Goal: Task Accomplishment & Management: Manage account settings

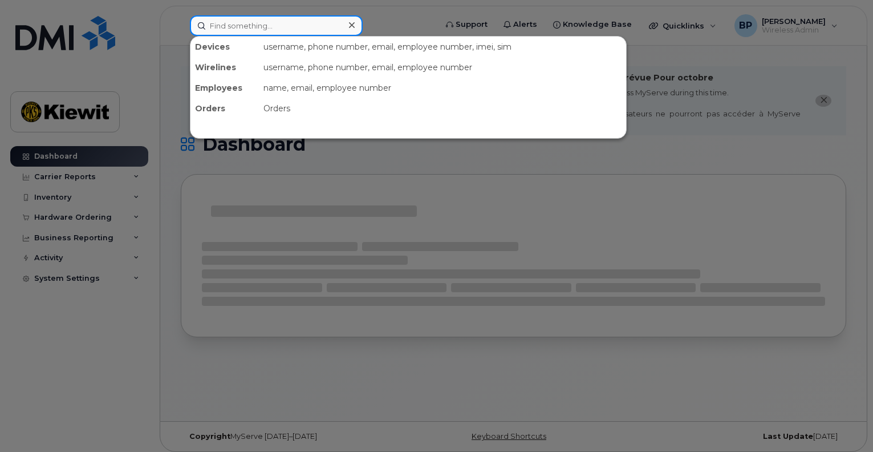
click at [281, 29] on input at bounding box center [276, 25] width 173 height 21
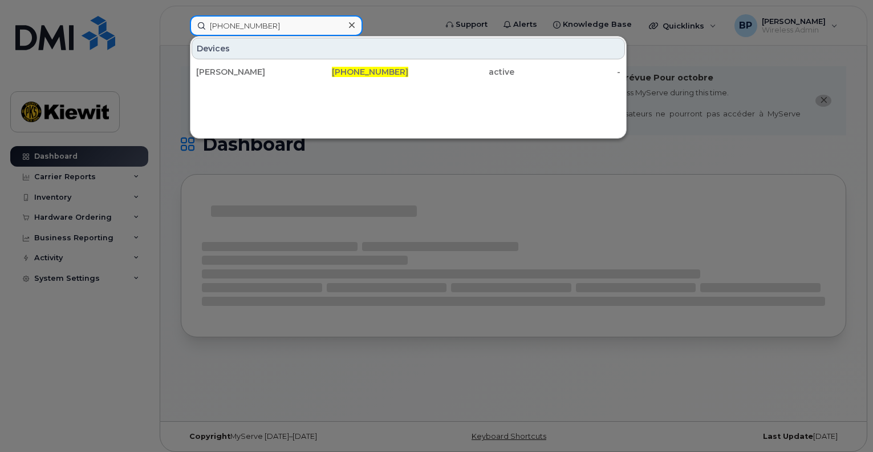
type input "[PHONE_NUMBER]"
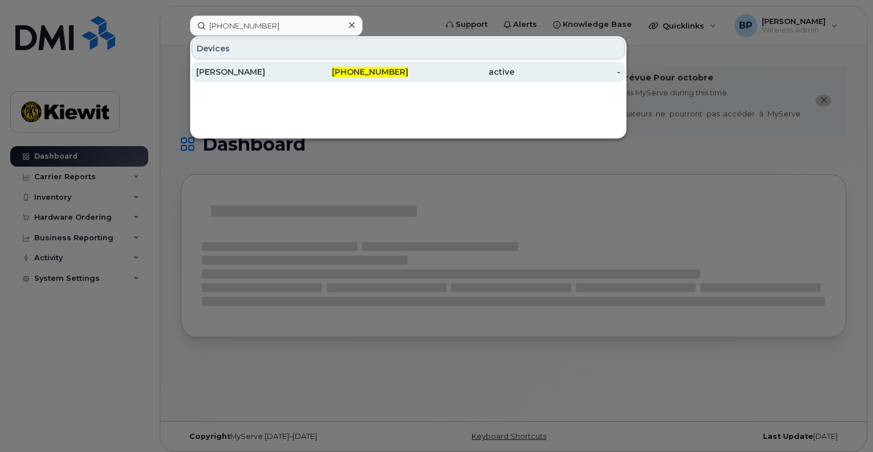
click at [258, 71] on div "BRANISLAV TOKOVIC" at bounding box center [249, 71] width 106 height 11
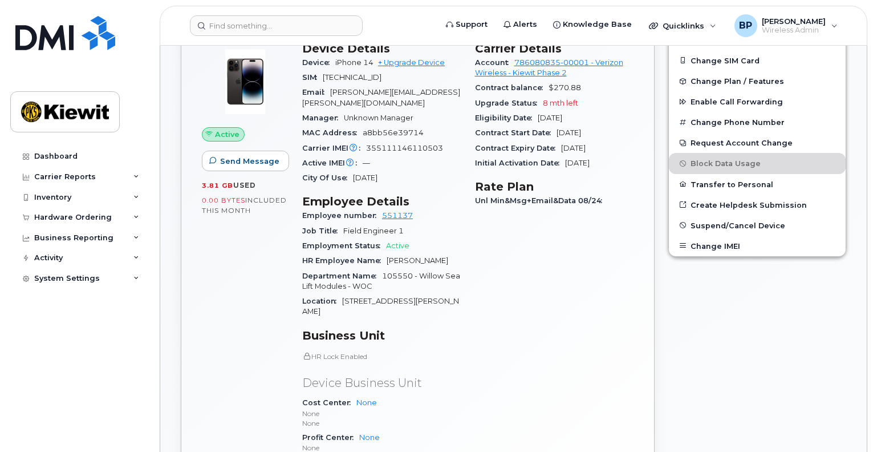
scroll to position [342, 0]
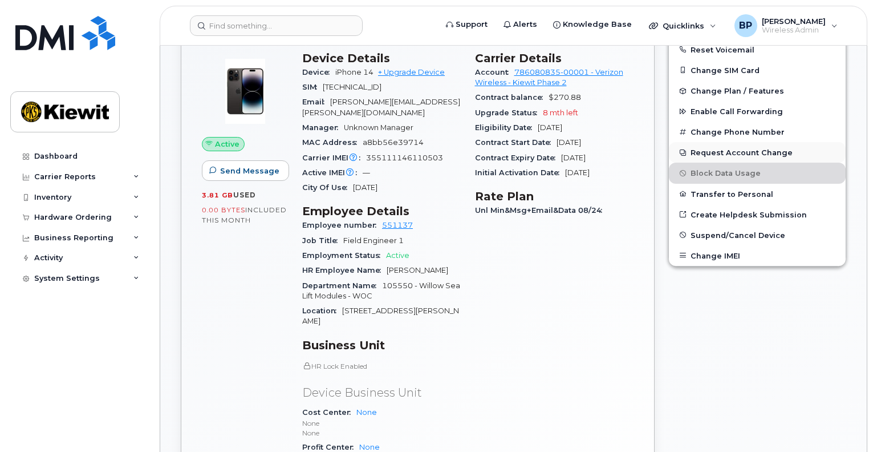
click at [719, 143] on button "Request Account Change" at bounding box center [757, 152] width 177 height 21
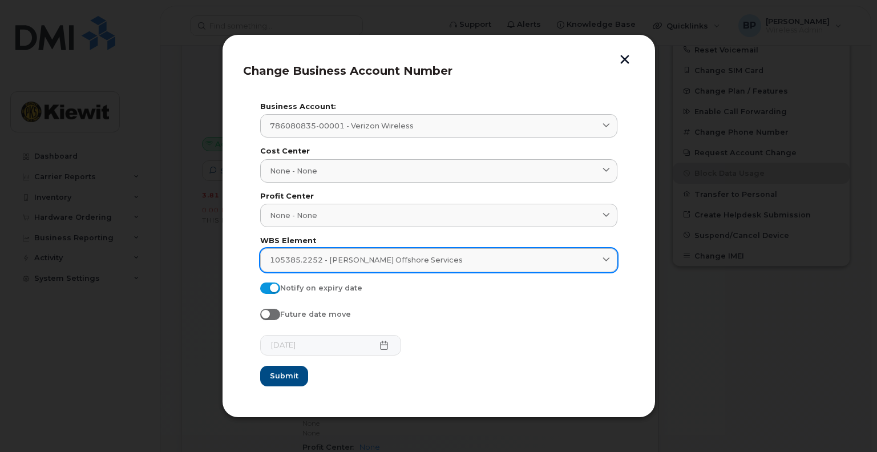
click at [608, 257] on icon at bounding box center [605, 260] width 7 height 7
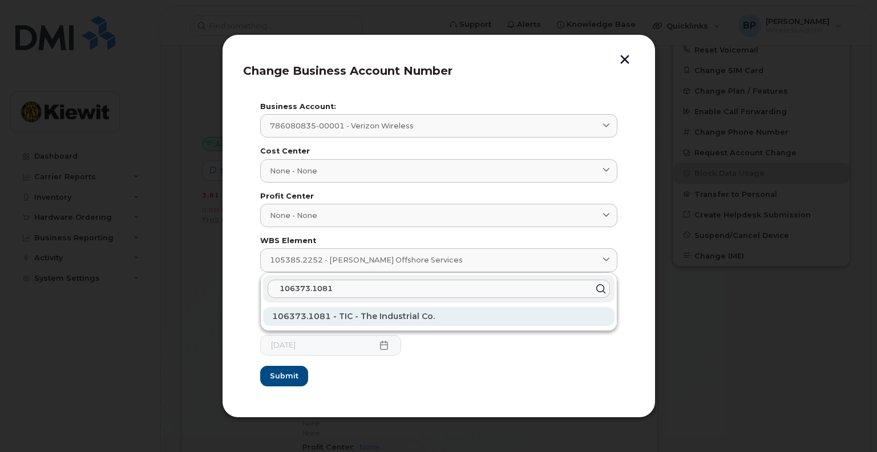
type input "106373.1081"
click at [381, 316] on span "106373.1081 - TIC - The Industrial Co." at bounding box center [353, 316] width 163 height 10
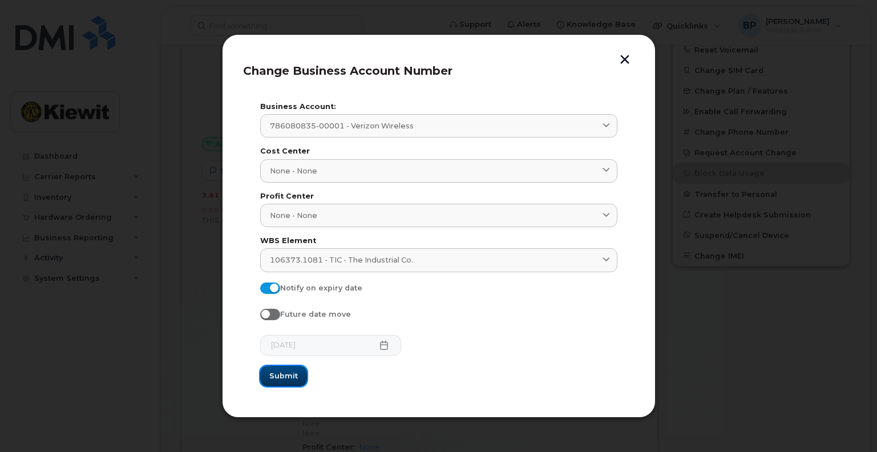
click at [281, 379] on span "Submit" at bounding box center [283, 375] width 29 height 11
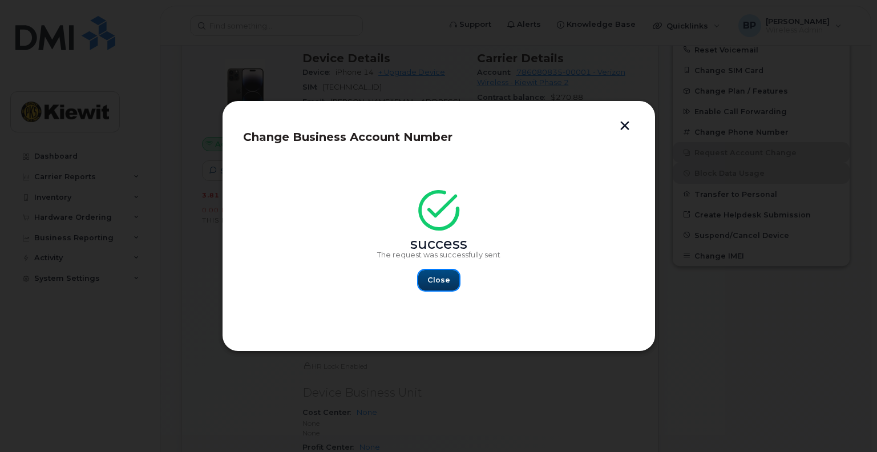
click at [435, 279] on span "Close" at bounding box center [438, 279] width 23 height 11
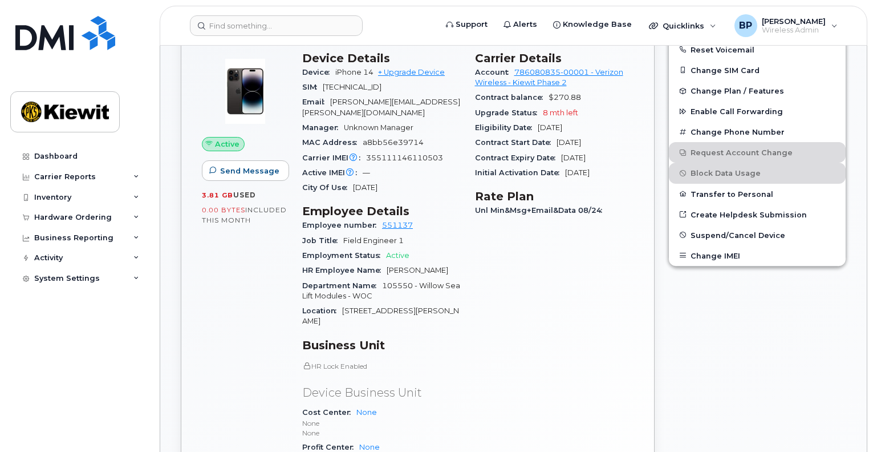
click at [512, 311] on div "Carrier Details Account 786080835-00001 - Verizon Wireless - Kiewit Phase 2 Con…" at bounding box center [554, 285] width 173 height 480
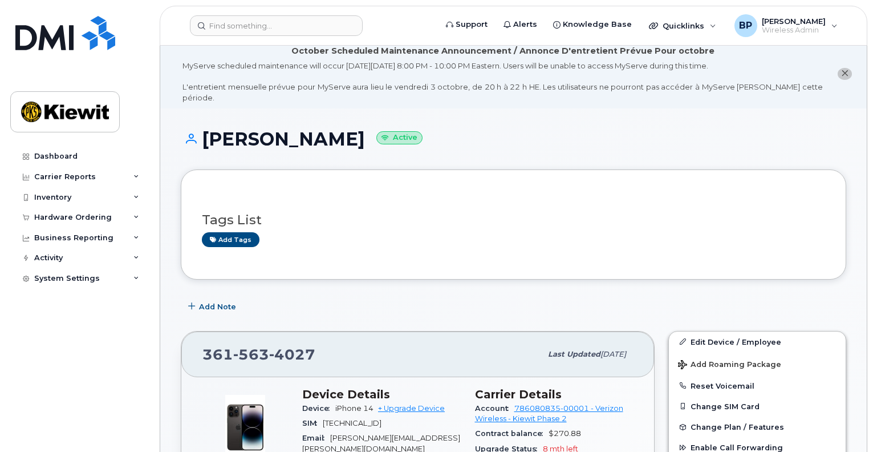
scroll to position [0, 0]
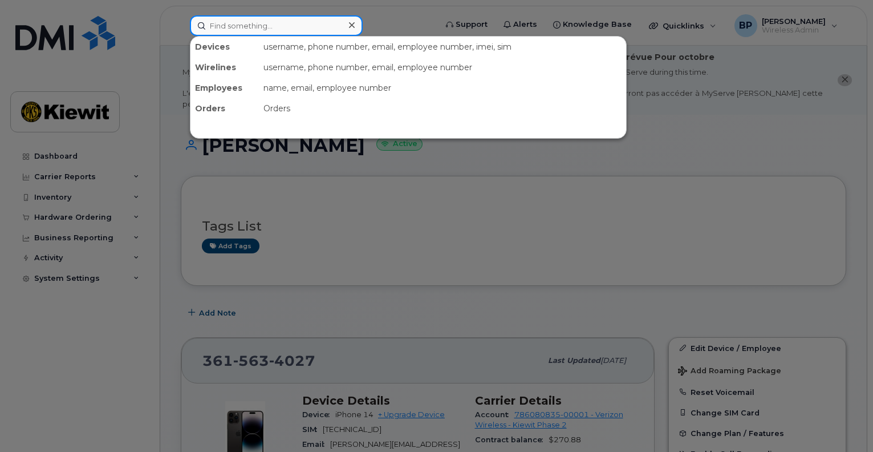
click at [242, 27] on input at bounding box center [276, 25] width 173 height 21
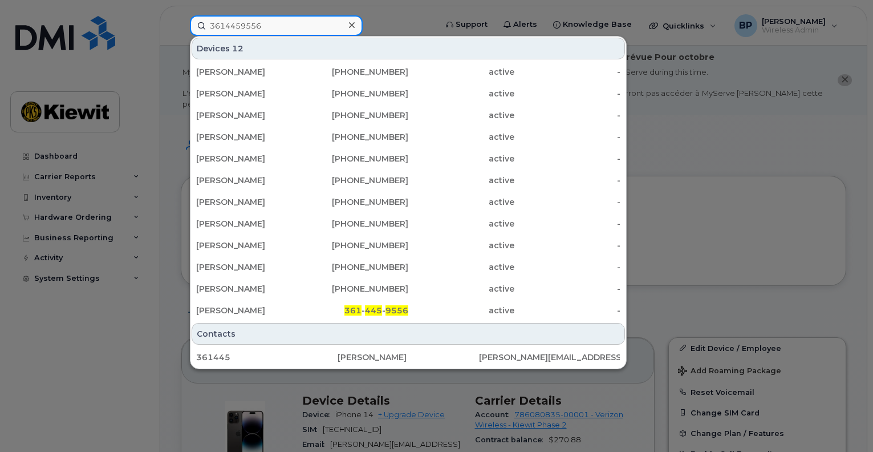
type input "3614459556"
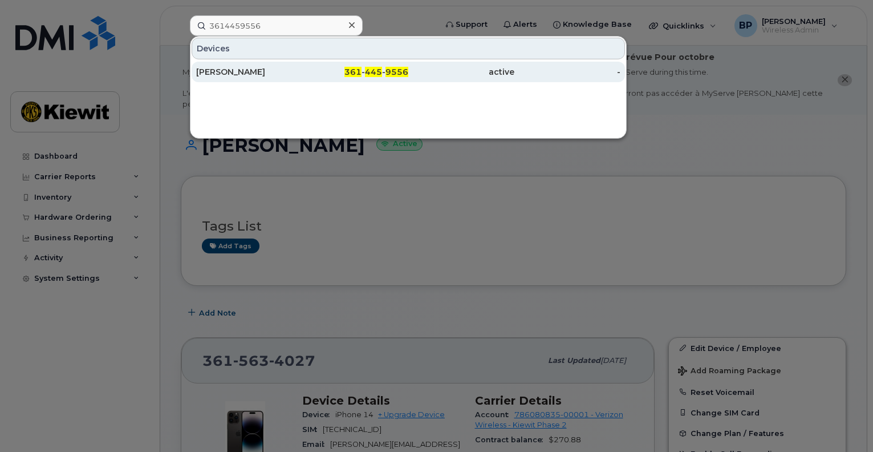
click at [203, 72] on div "MAX OLIVERA" at bounding box center [249, 71] width 106 height 11
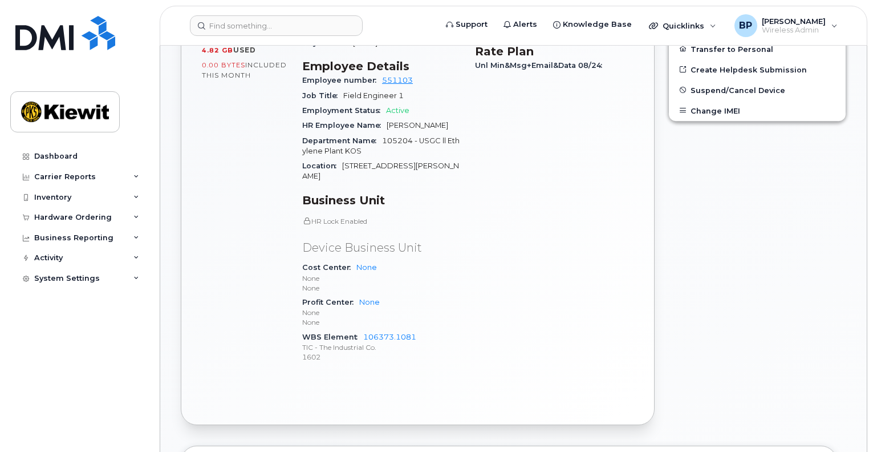
scroll to position [628, 0]
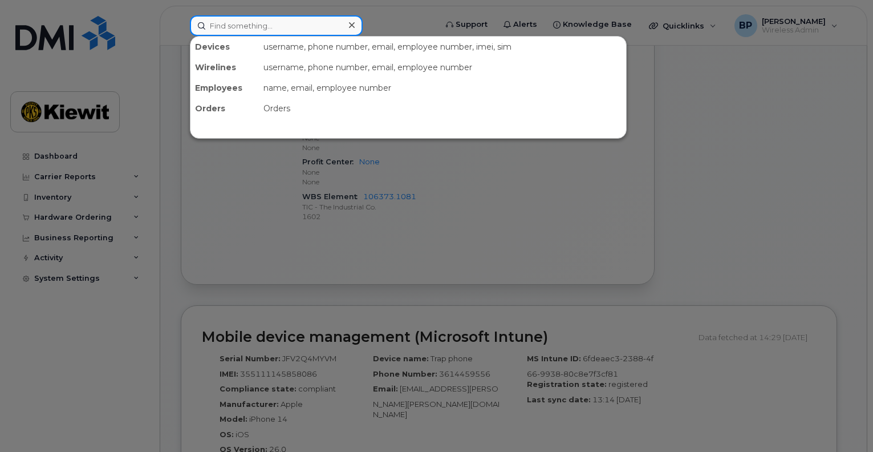
click at [217, 22] on input at bounding box center [276, 25] width 173 height 21
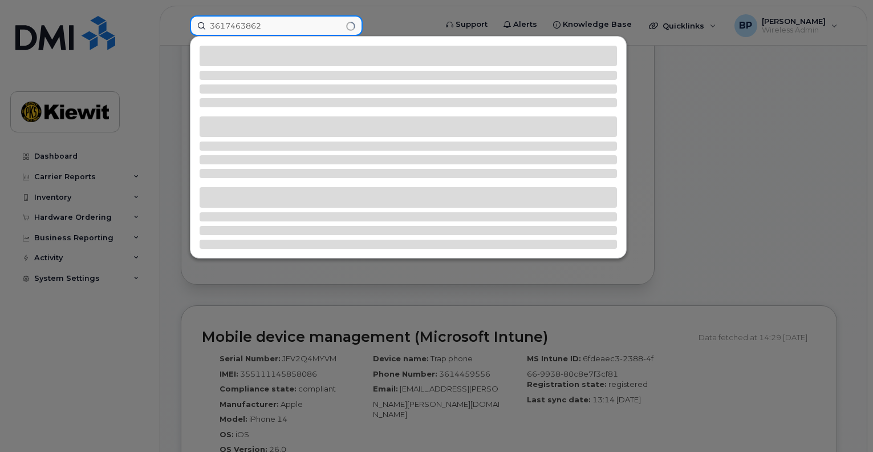
type input "3617463862"
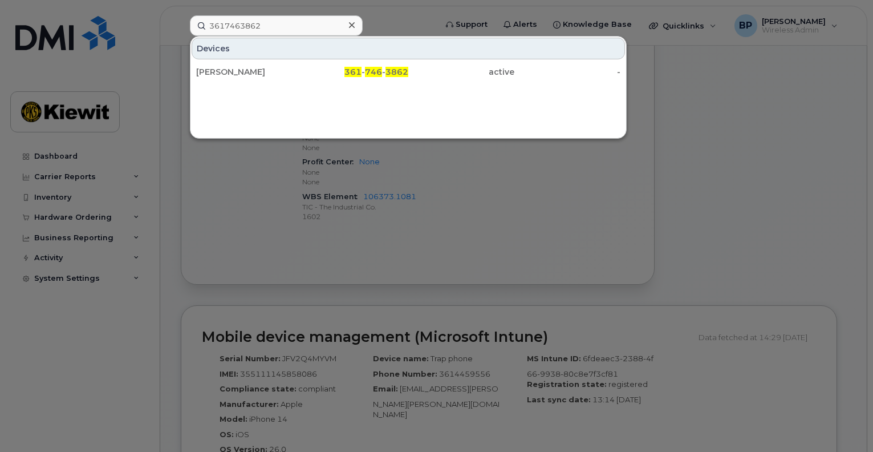
drag, startPoint x: 246, startPoint y: 72, endPoint x: 298, endPoint y: 153, distance: 96.5
click at [246, 72] on div "Francisco Villasana" at bounding box center [249, 71] width 106 height 11
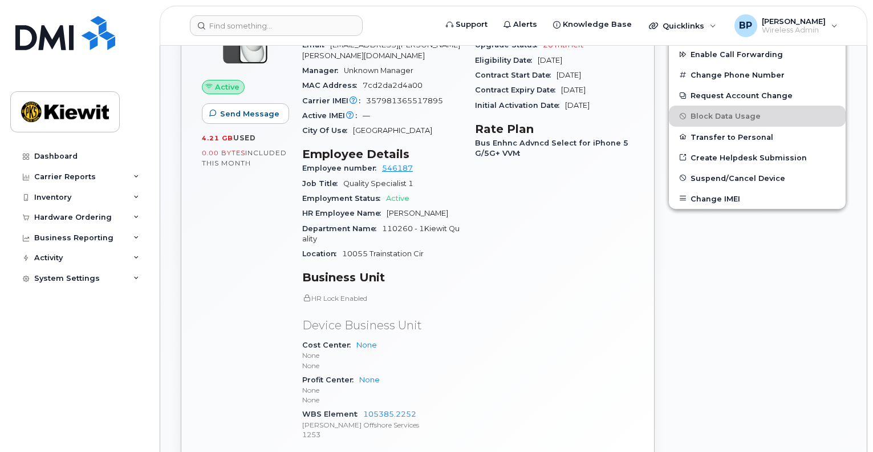
scroll to position [456, 0]
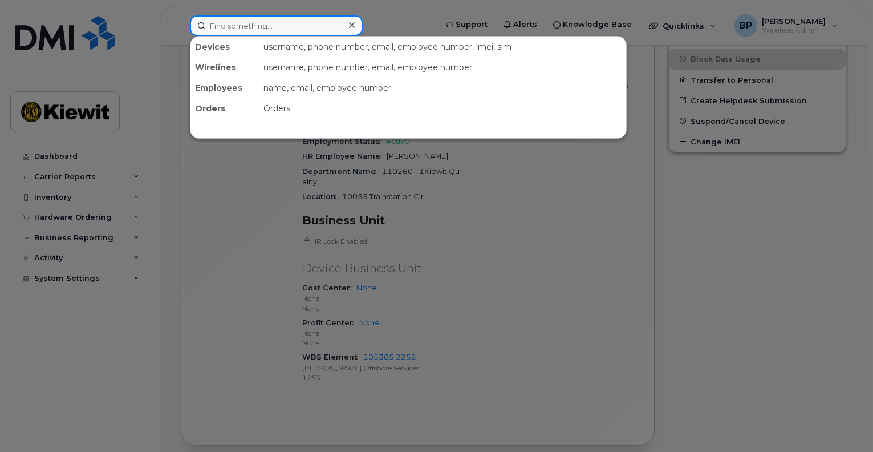
click at [285, 23] on input at bounding box center [276, 25] width 173 height 21
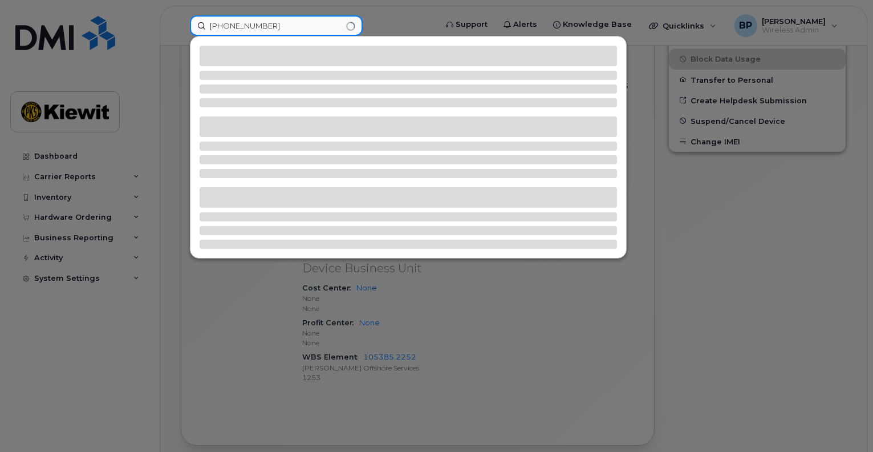
type input "[PHONE_NUMBER]"
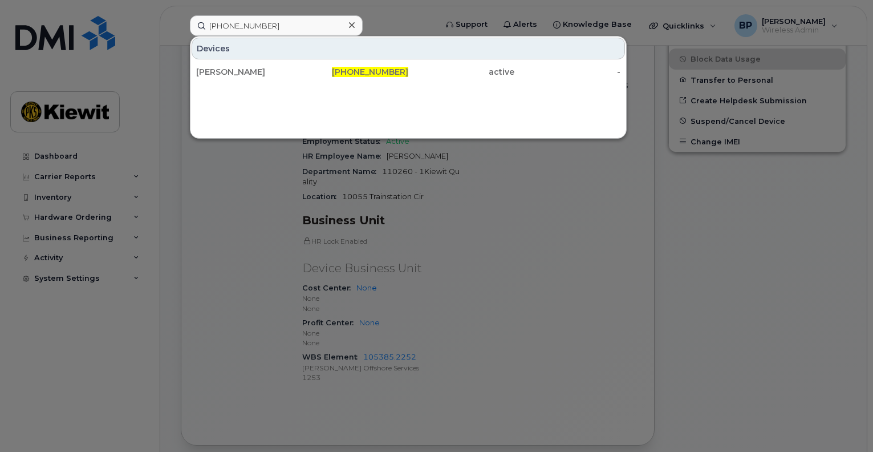
drag, startPoint x: 260, startPoint y: 70, endPoint x: 275, endPoint y: 92, distance: 26.3
click at [260, 70] on div "Brandon Olvera" at bounding box center [249, 71] width 106 height 11
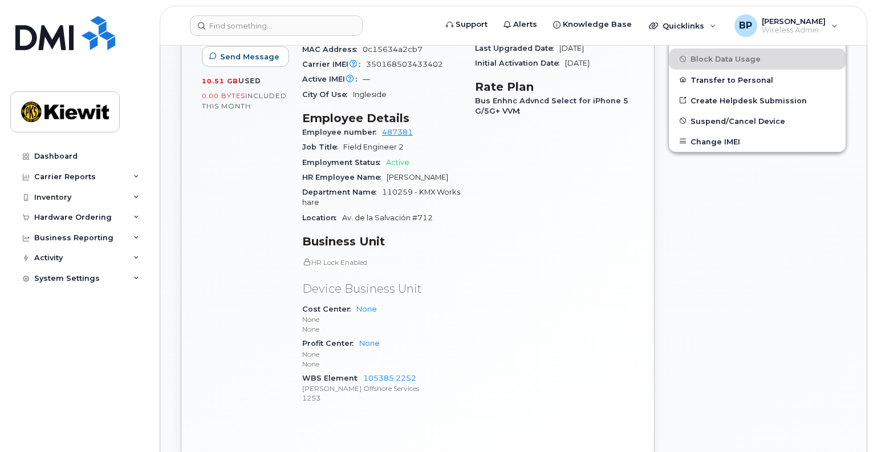
scroll to position [399, 0]
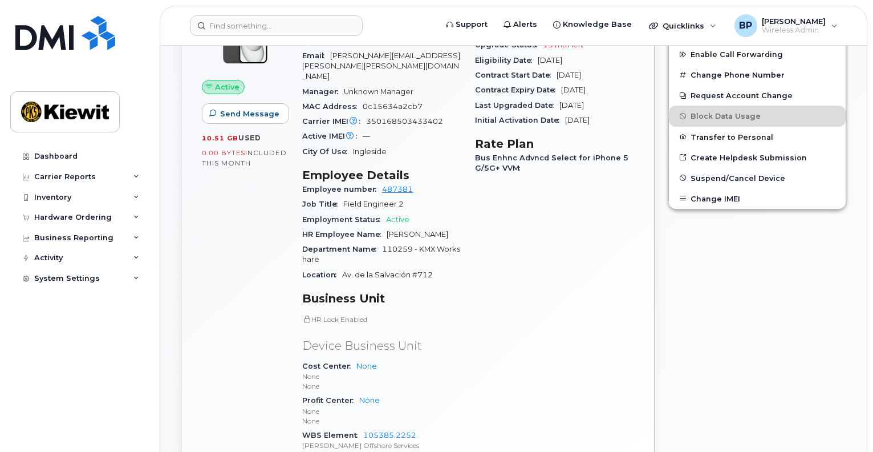
click at [312, 128] on div "Device Details Device iPhone 15 128GB + Upgrade Device SIM 89012807331761608812…" at bounding box center [382, 232] width 173 height 491
click at [280, 26] on input at bounding box center [276, 25] width 173 height 21
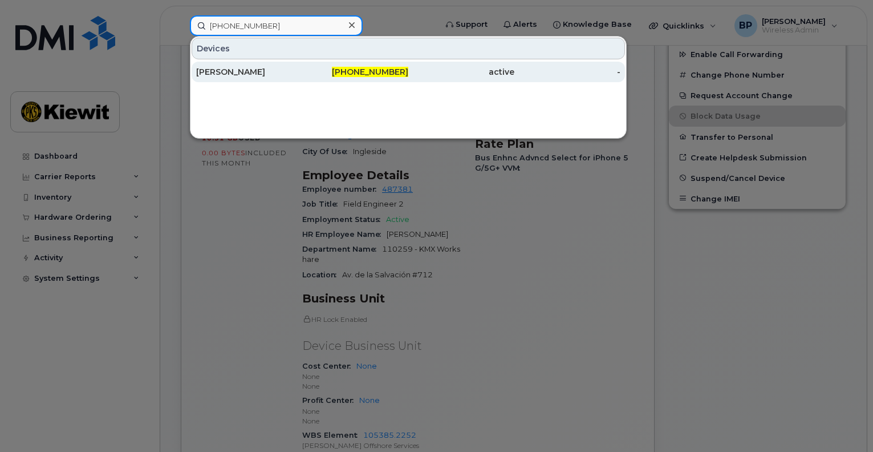
type input "361-828-9287"
click at [217, 75] on div "[PERSON_NAME]" at bounding box center [249, 71] width 106 height 11
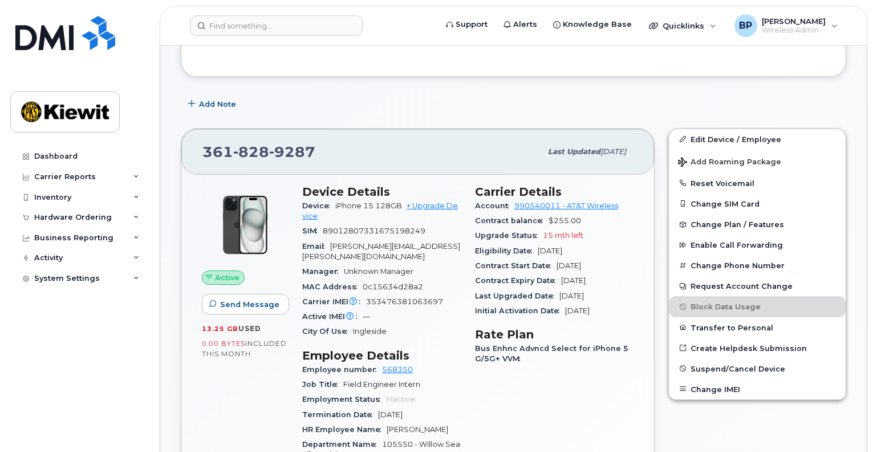
scroll to position [285, 0]
